Goal: Task Accomplishment & Management: Manage account settings

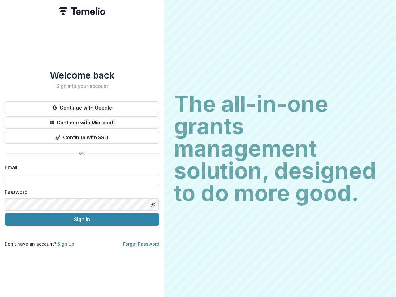
click at [198, 148] on h2 "The all-in-one grants management solution, designed to do more good." at bounding box center [280, 148] width 212 height 111
click at [82, 105] on button "Continue with Google" at bounding box center [82, 107] width 155 height 12
click at [82, 120] on button "Continue with Microsoft" at bounding box center [82, 122] width 155 height 12
click at [82, 135] on button "Continue with SSO" at bounding box center [82, 137] width 155 height 12
click at [153, 202] on div "Welcome back Sign into your account Continue with Google Continue with Microsof…" at bounding box center [82, 148] width 164 height 297
